Goal: Task Accomplishment & Management: Manage account settings

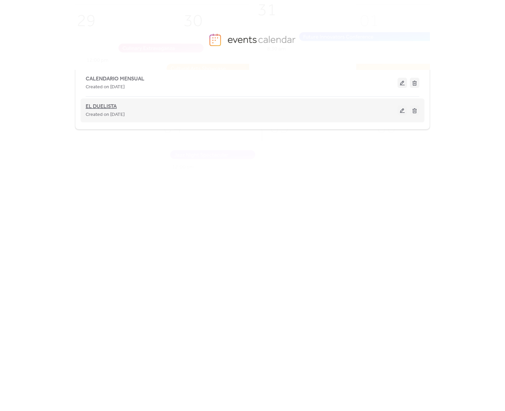
click at [117, 106] on span "EL DUELISTA" at bounding box center [101, 107] width 31 height 8
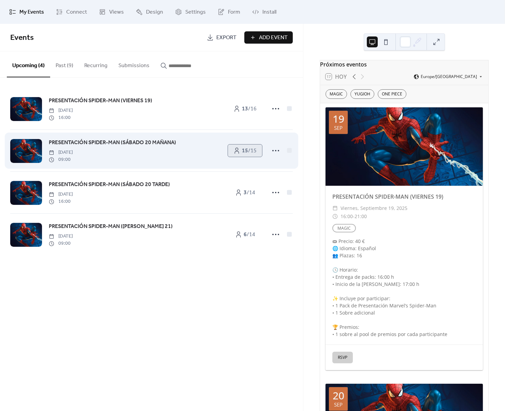
click at [256, 150] on span "15 / 15" at bounding box center [249, 151] width 15 height 8
click at [240, 148] on link "15 / 15" at bounding box center [245, 151] width 34 height 12
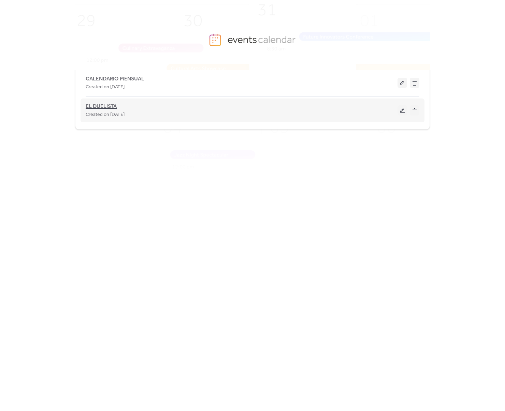
click at [112, 106] on span "EL DUELISTA" at bounding box center [101, 107] width 31 height 8
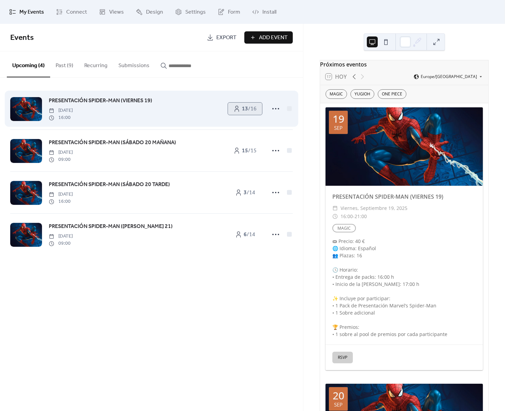
click at [242, 110] on b "13" at bounding box center [245, 109] width 6 height 11
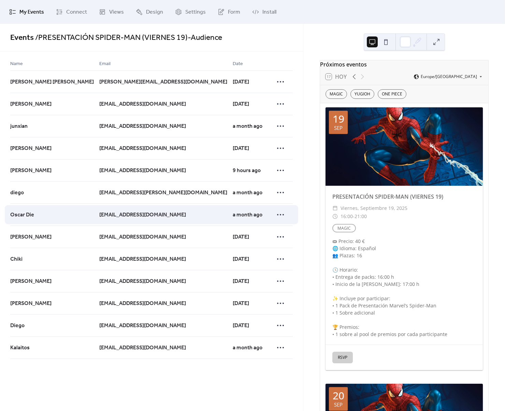
click at [289, 212] on div at bounding box center [282, 215] width 19 height 22
click at [279, 216] on icon at bounding box center [280, 214] width 11 height 11
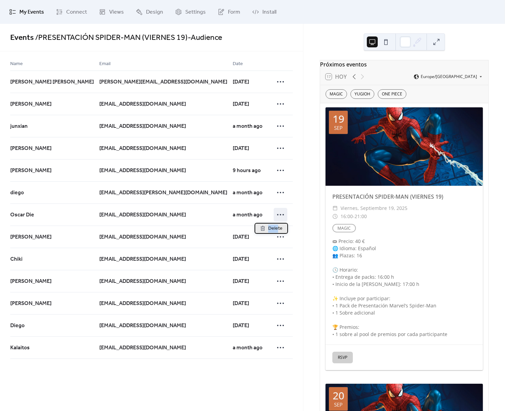
click at [277, 224] on div "Delete" at bounding box center [270, 228] width 33 height 11
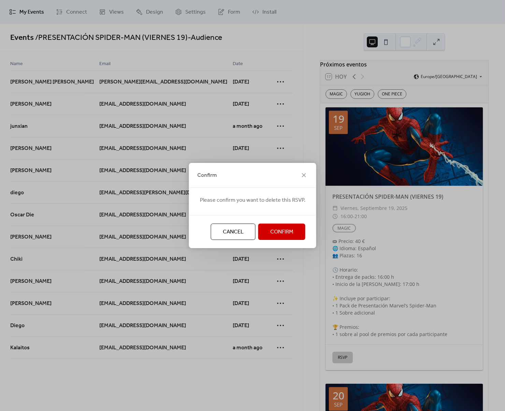
click at [275, 229] on span "Confirm" at bounding box center [281, 232] width 23 height 8
